Goal: Task Accomplishment & Management: Manage account settings

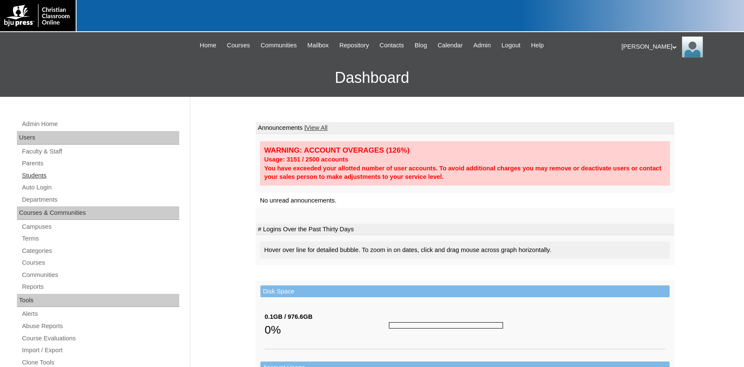
click at [32, 175] on link "Students" at bounding box center [100, 175] width 158 height 11
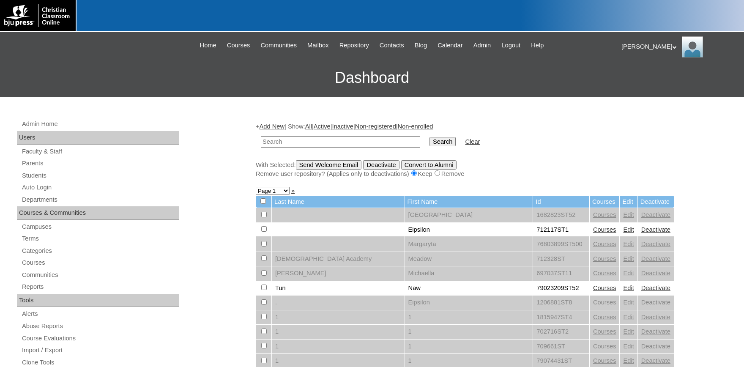
click at [308, 140] on input "text" at bounding box center [340, 141] width 159 height 11
type input "[PERSON_NAME]"
click at [429, 137] on input "Search" at bounding box center [442, 141] width 26 height 9
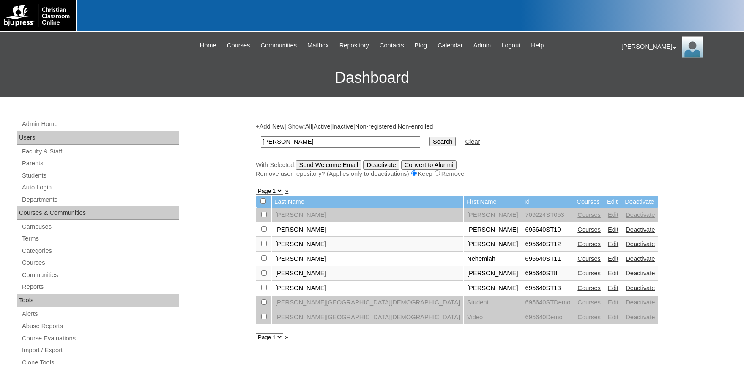
click at [577, 291] on link "Courses" at bounding box center [588, 287] width 23 height 7
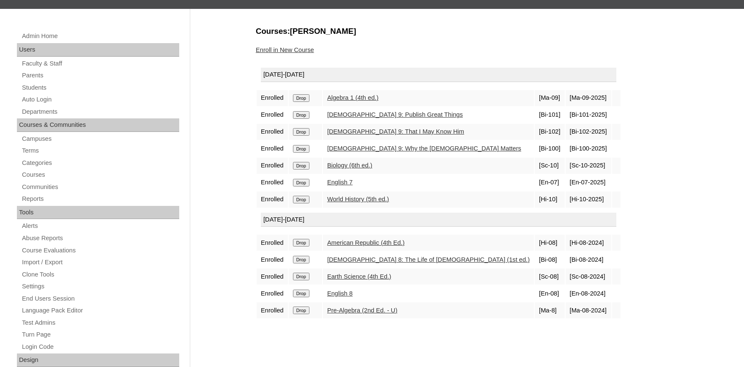
scroll to position [93, 0]
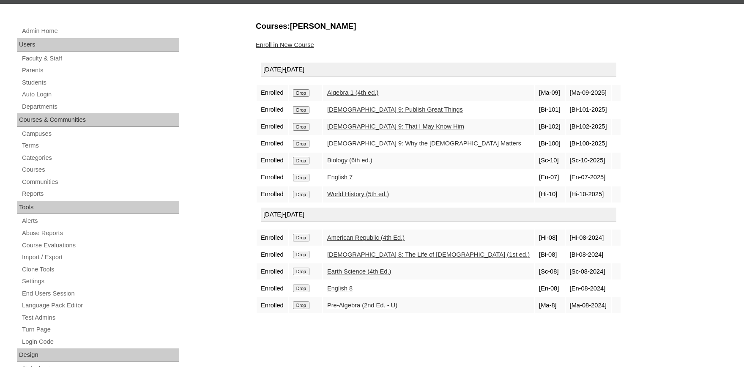
click at [303, 97] on input "Drop" at bounding box center [301, 93] width 16 height 8
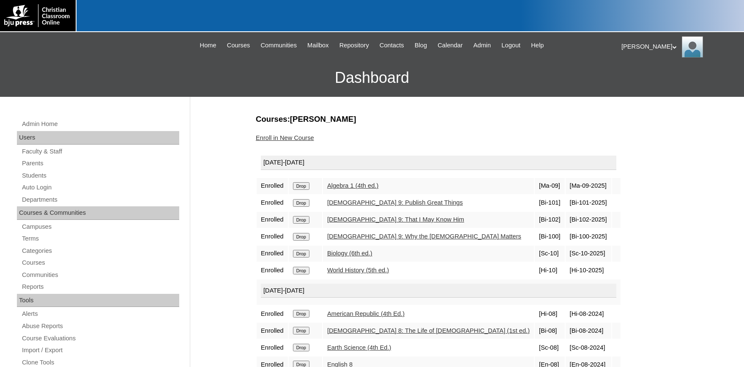
click at [285, 139] on link "Enroll in New Course" at bounding box center [285, 137] width 58 height 7
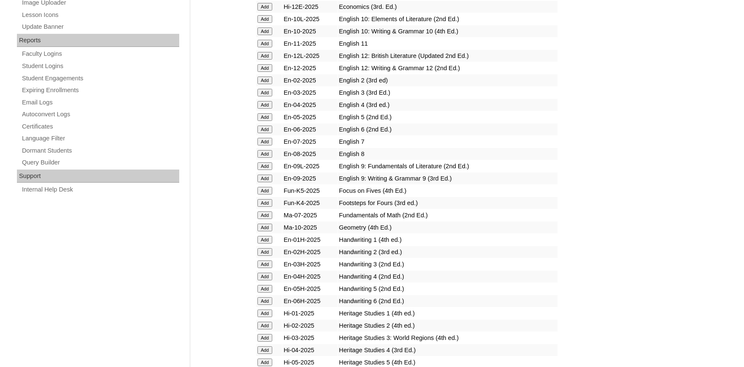
scroll to position [511, 0]
